Goal: Check status: Check status

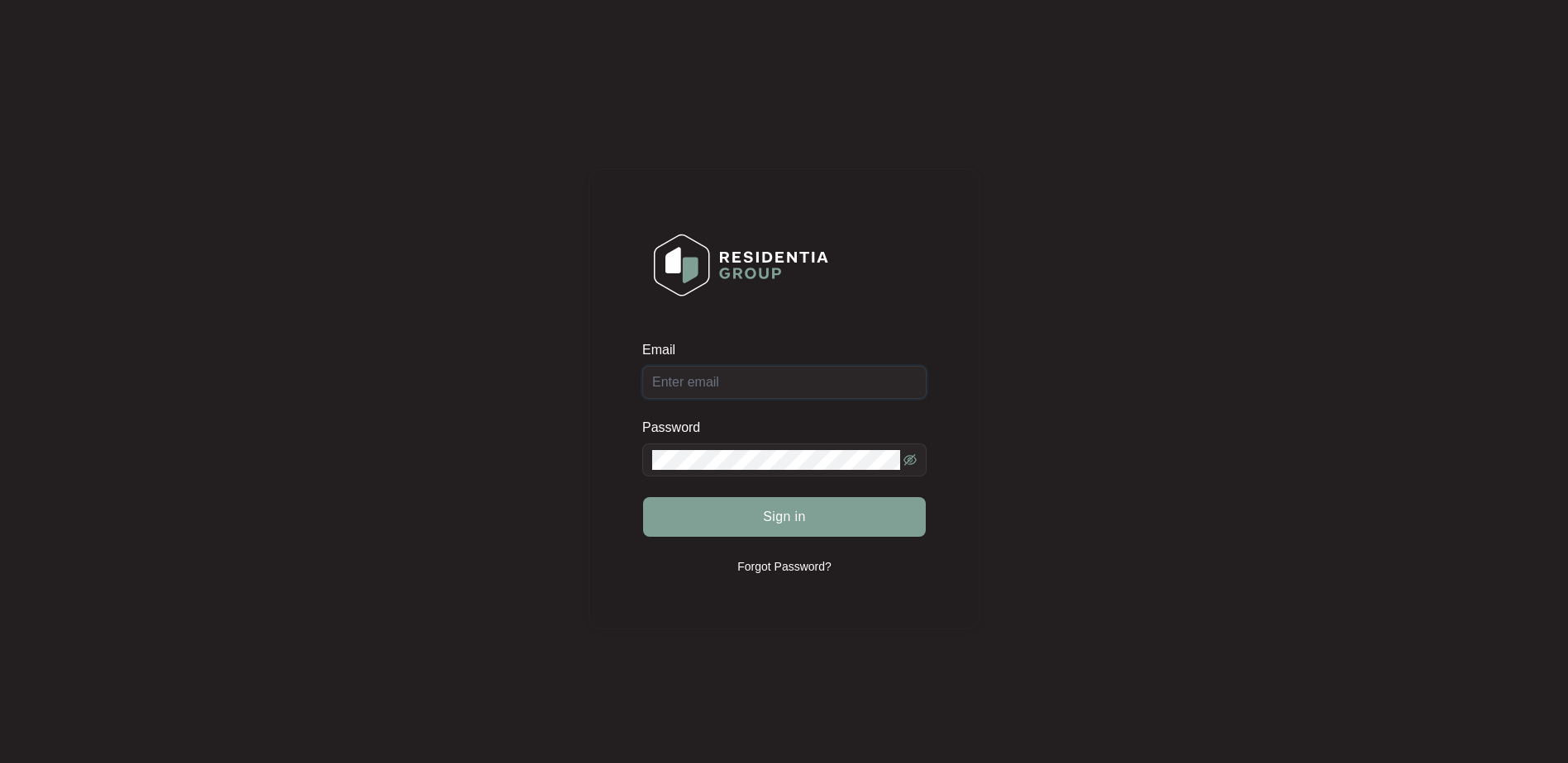
type input "[EMAIL_ADDRESS][DOMAIN_NAME]"
click at [800, 516] on div "Sign in" at bounding box center [784, 517] width 284 height 41
click at [839, 524] on button "Sign in" at bounding box center [784, 517] width 282 height 40
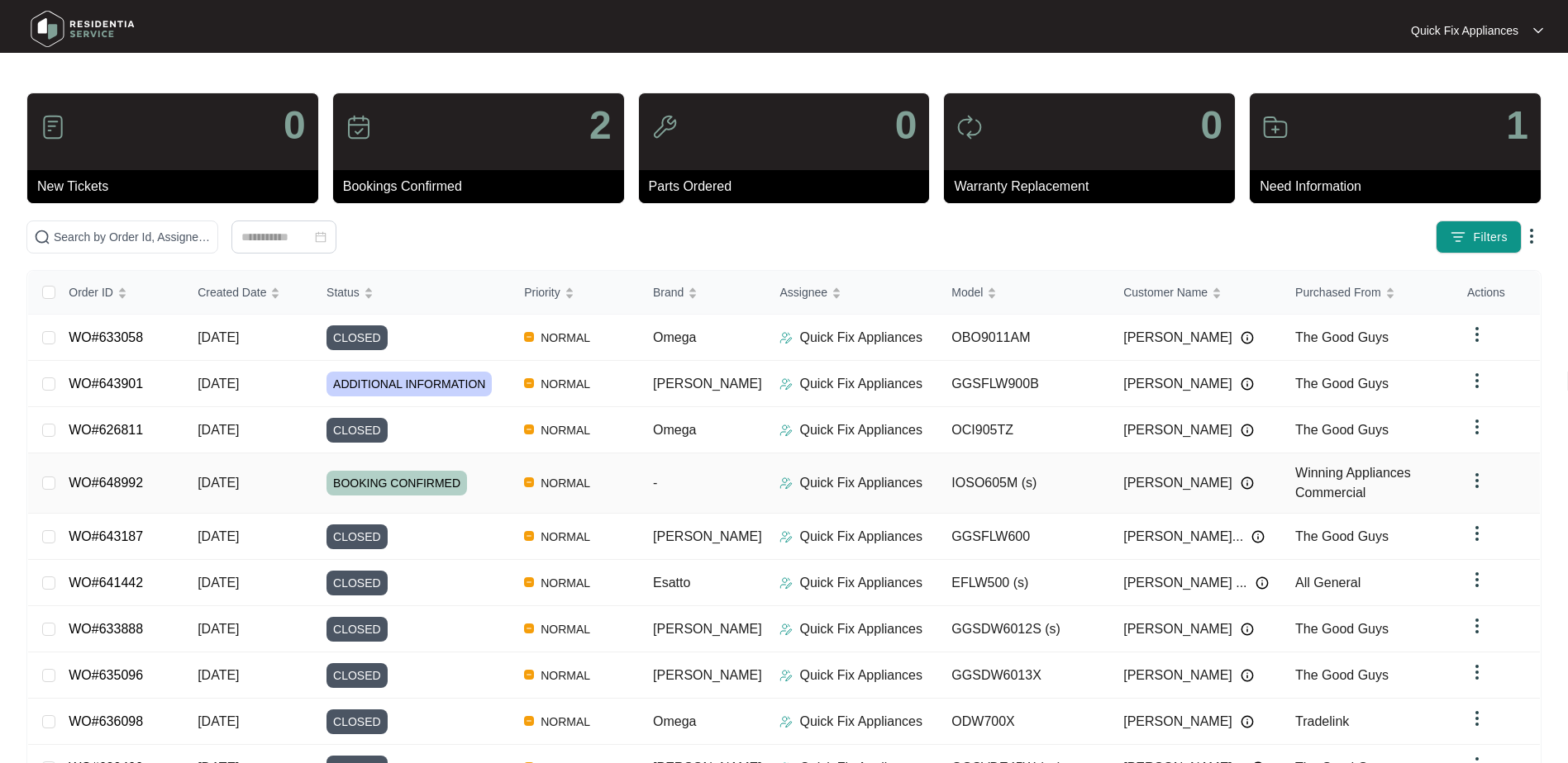
click at [1080, 477] on td "IOSO605M (s)" at bounding box center [1024, 483] width 172 height 60
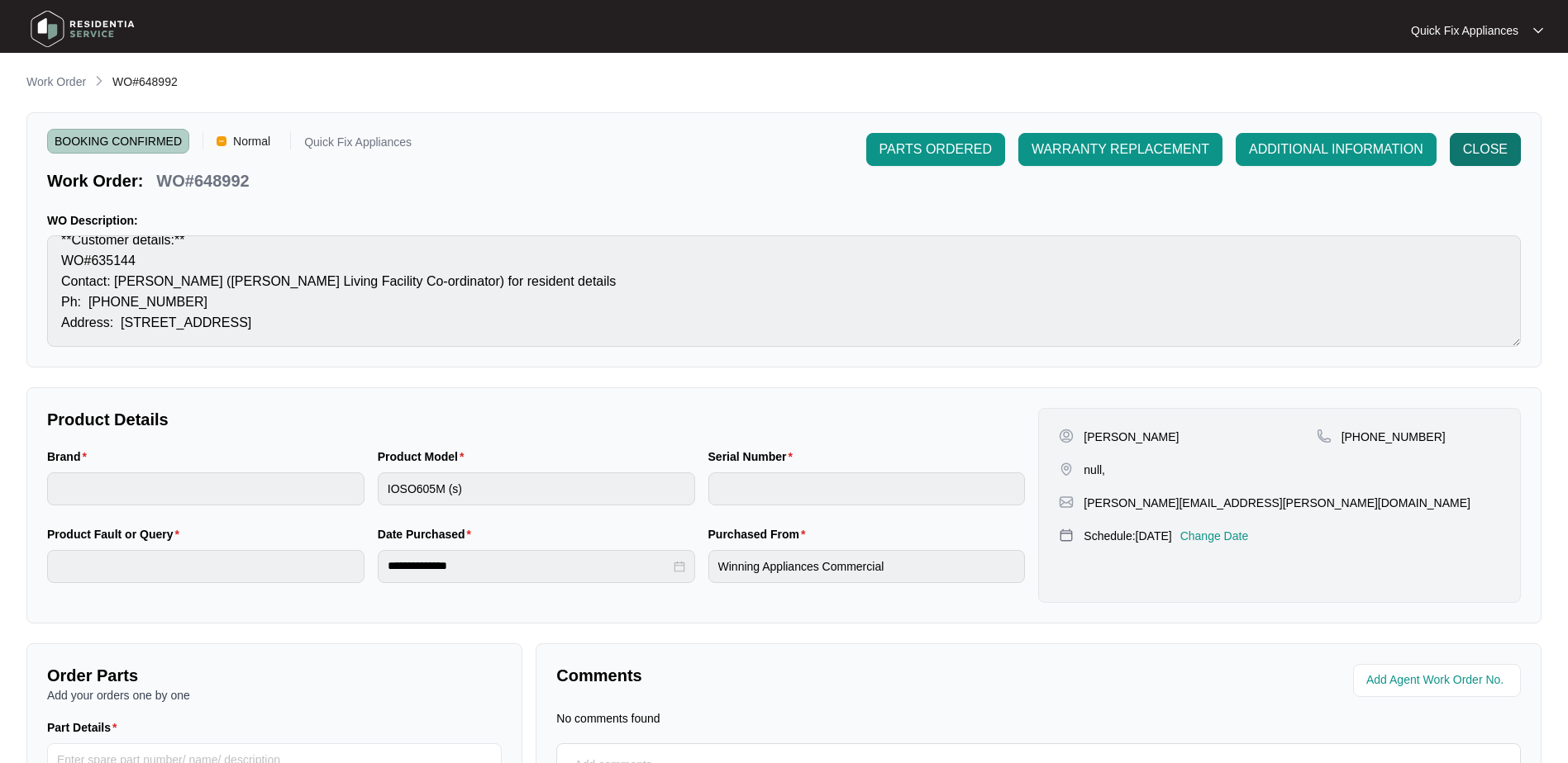
click at [1499, 150] on span "CLOSE" at bounding box center [1485, 149] width 45 height 19
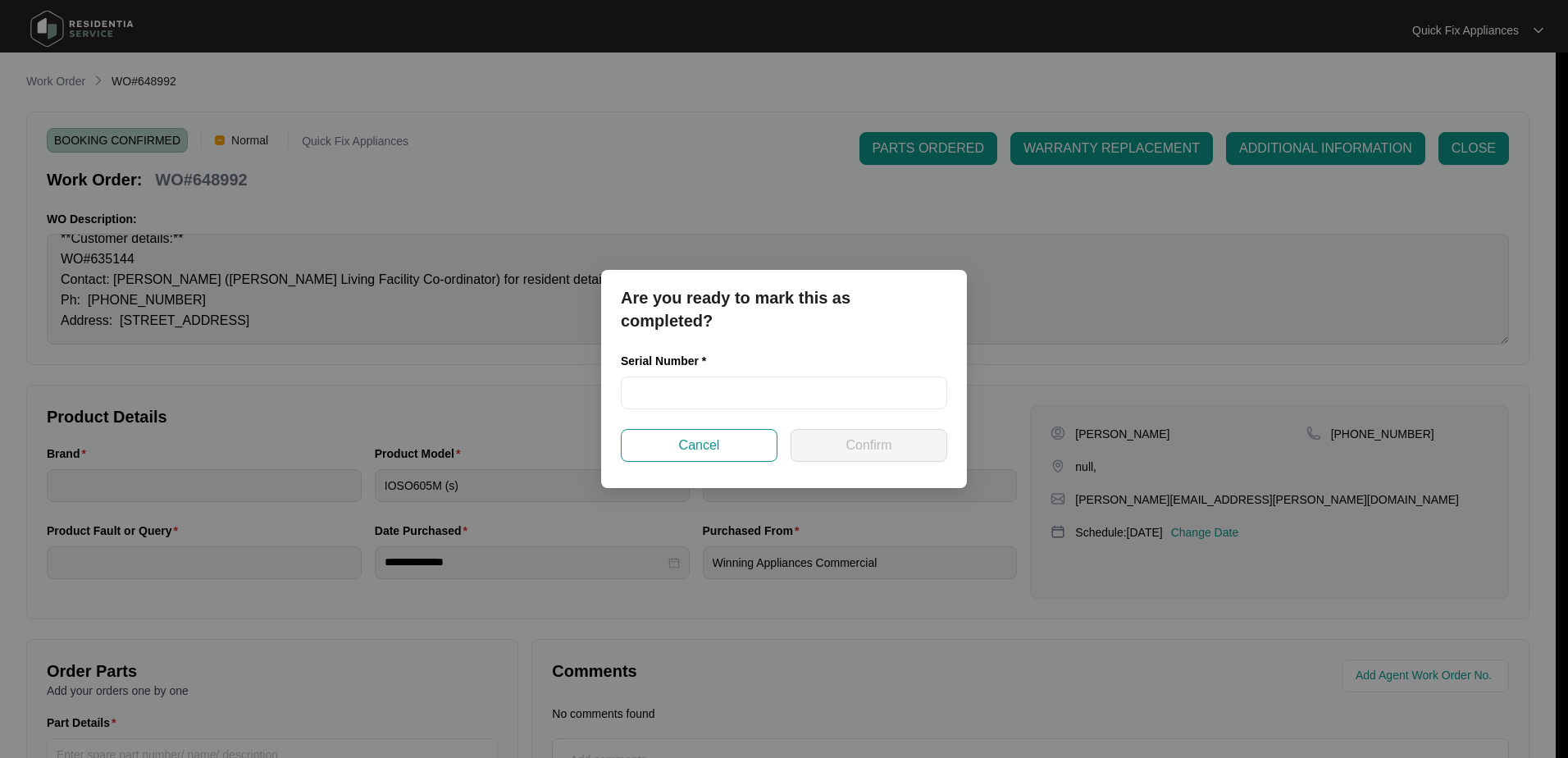
drag, startPoint x: 262, startPoint y: 181, endPoint x: 203, endPoint y: 189, distance: 59.5
click at [203, 189] on div "Are you ready to mark this as completed? Serial Number * Cancel Confirm" at bounding box center [784, 379] width 1568 height 758
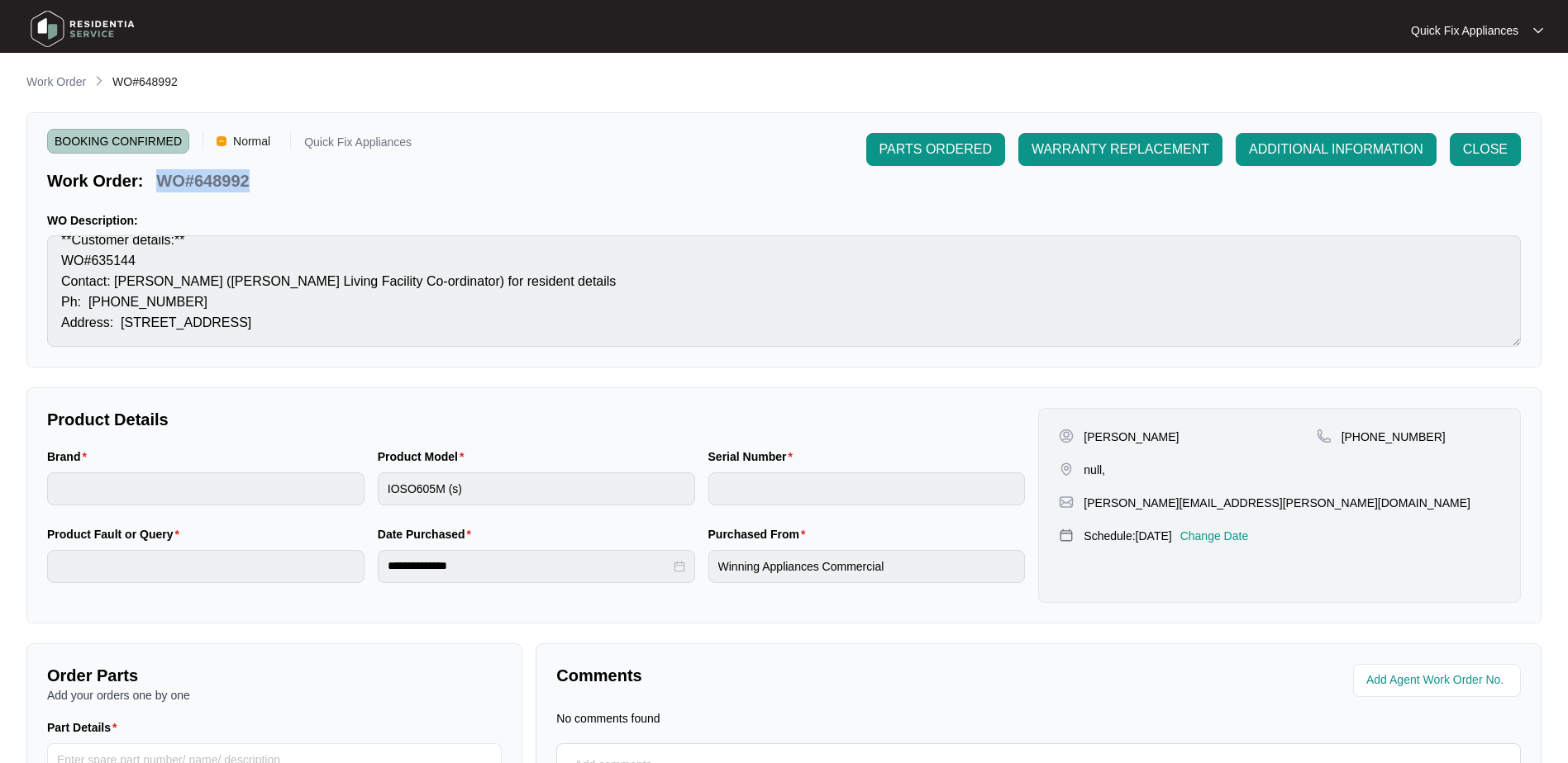
drag, startPoint x: 260, startPoint y: 182, endPoint x: 156, endPoint y: 182, distance: 104.0
click at [156, 182] on div "Work Order: WO#648992" at bounding box center [229, 178] width 364 height 29
copy p "WO#648992"
drag, startPoint x: 1276, startPoint y: 498, endPoint x: 1086, endPoint y: 506, distance: 190.2
click at [1086, 506] on div "[PERSON_NAME][EMAIL_ADDRESS][PERSON_NAME][DOMAIN_NAME]" at bounding box center [1279, 504] width 441 height 17
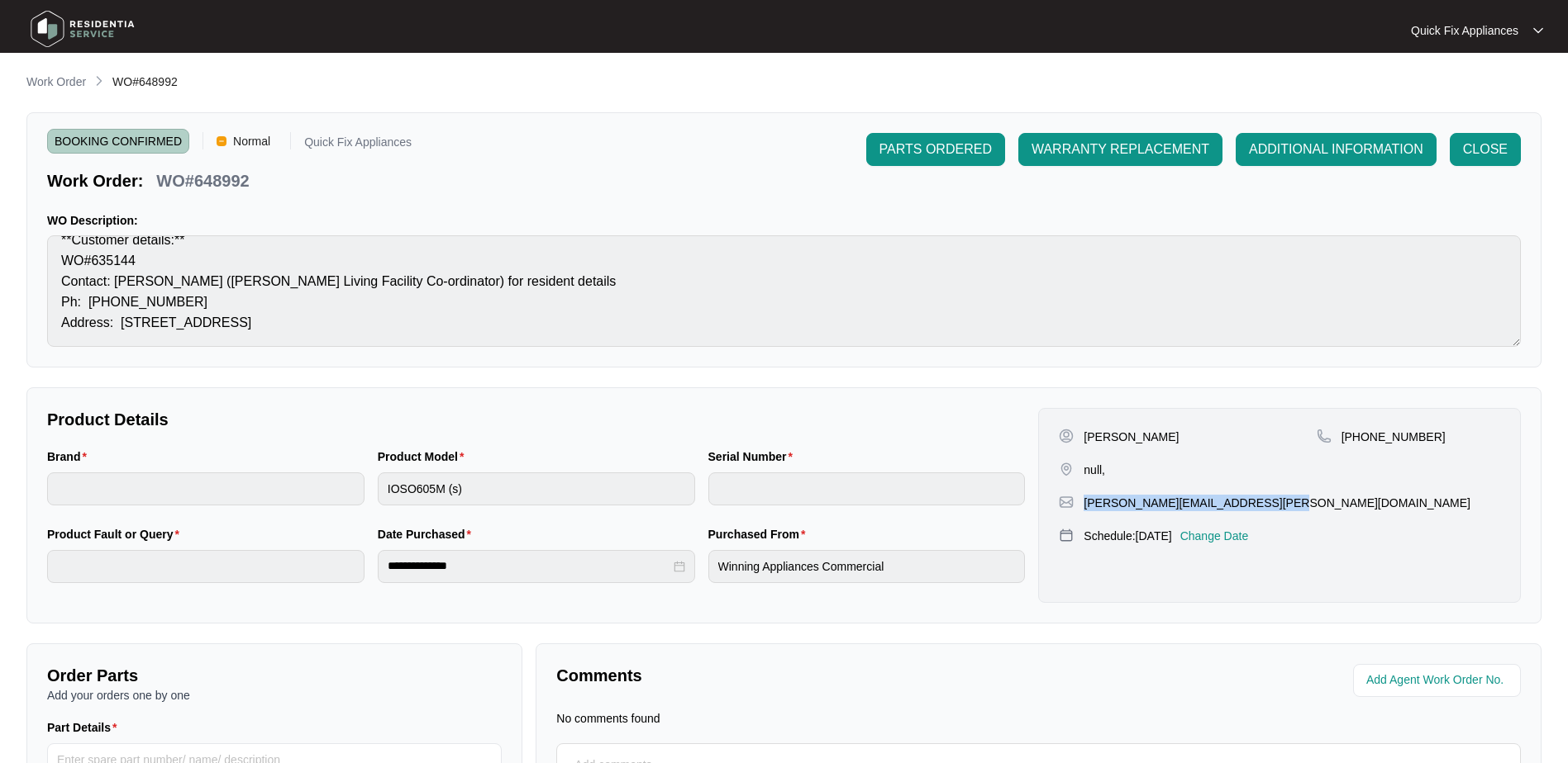
copy p "[PERSON_NAME][EMAIL_ADDRESS][PERSON_NAME][DOMAIN_NAME]"
drag, startPoint x: 1417, startPoint y: 437, endPoint x: 1342, endPoint y: 442, distance: 75.2
click at [1342, 442] on div "[PHONE_NUMBER]" at bounding box center [1408, 437] width 183 height 17
copy p "[PHONE_NUMBER]"
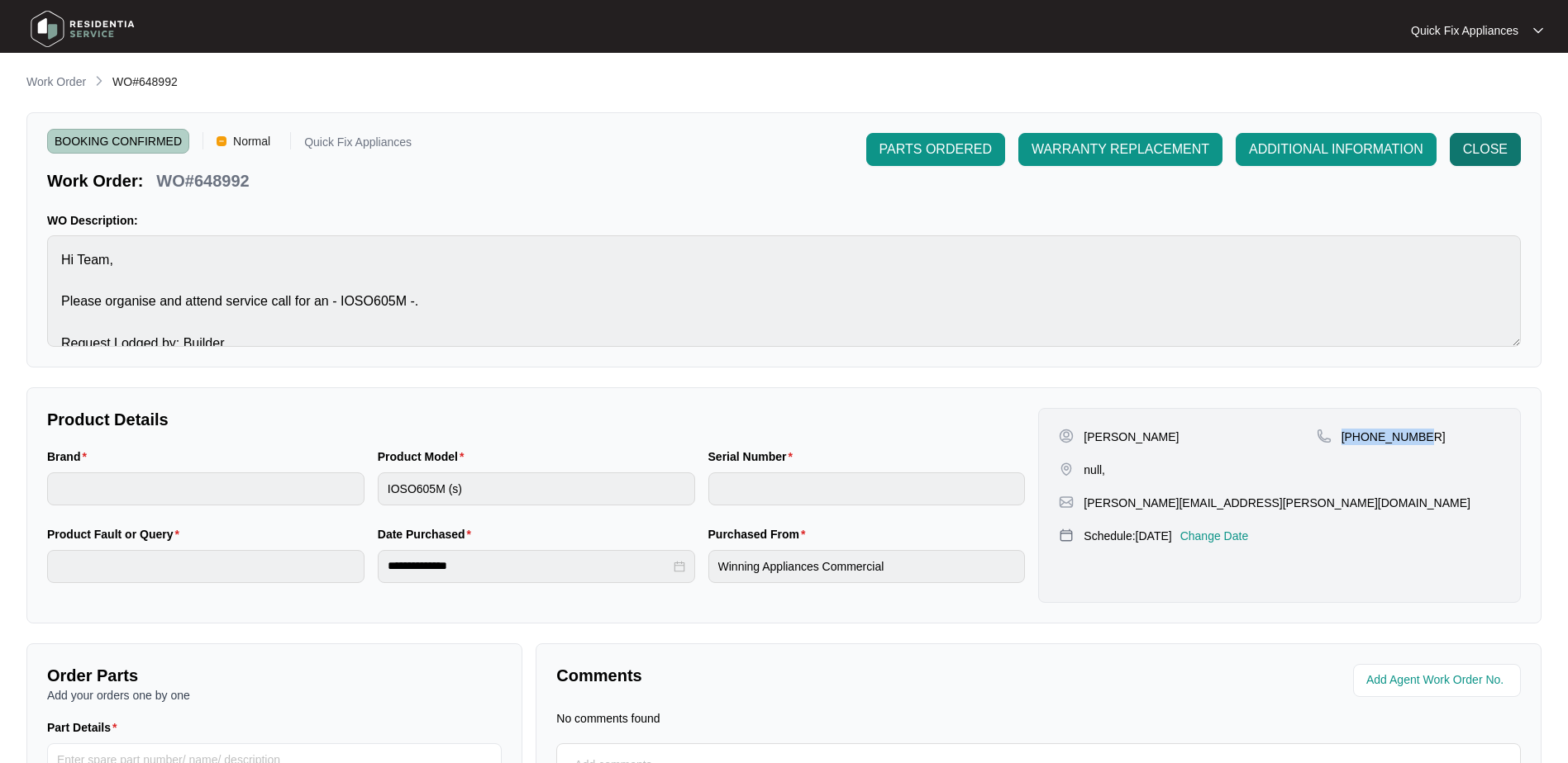
click at [1478, 149] on span "CLOSE" at bounding box center [1485, 149] width 45 height 19
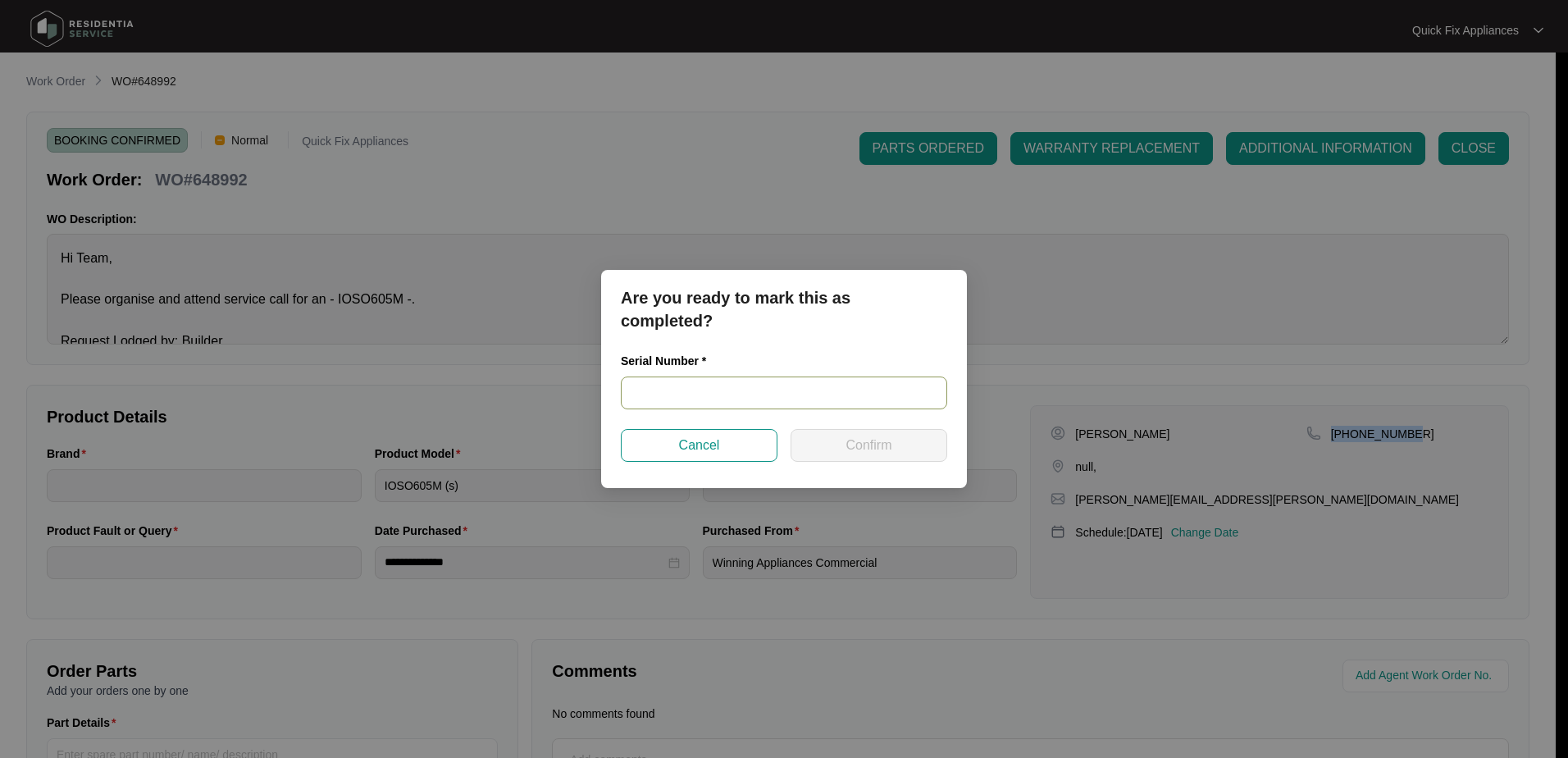
click at [704, 389] on input "text" at bounding box center [784, 393] width 326 height 33
paste input "997981825030094"
type input "997981825030094"
click at [830, 456] on button "Confirm" at bounding box center [869, 445] width 157 height 33
